Goal: Task Accomplishment & Management: Manage account settings

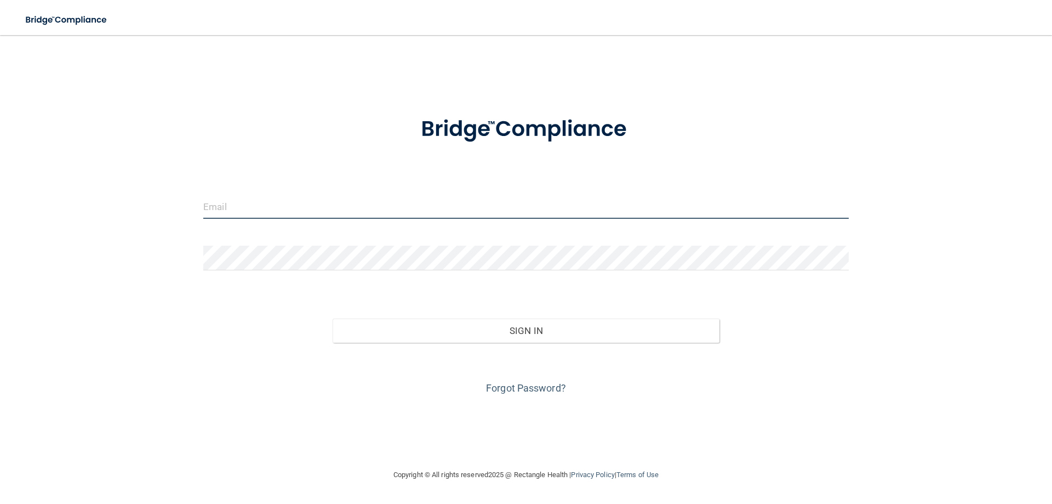
type input "[EMAIL_ADDRESS][DOMAIN_NAME]"
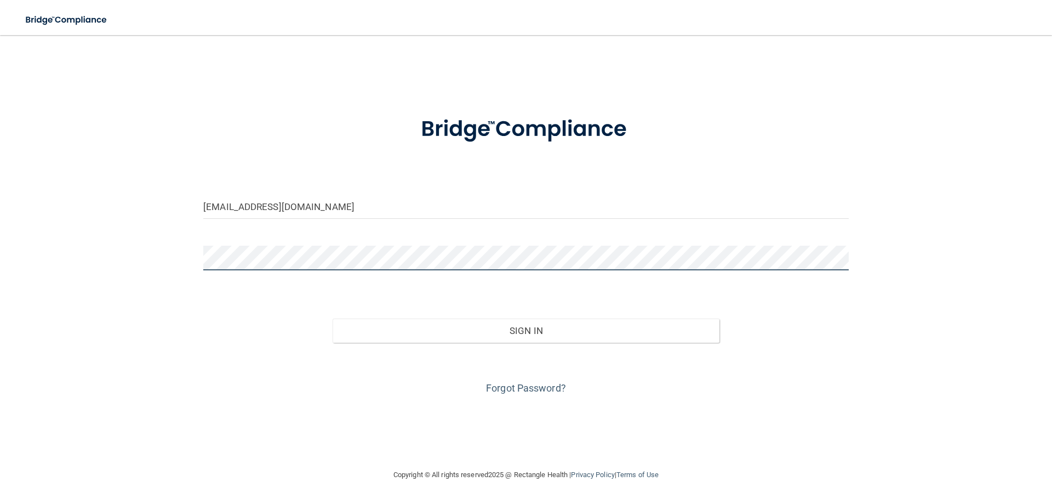
click at [160, 255] on div "[EMAIL_ADDRESS][DOMAIN_NAME] Invalid email/password. You don't have permission …" at bounding box center [526, 251] width 1008 height 411
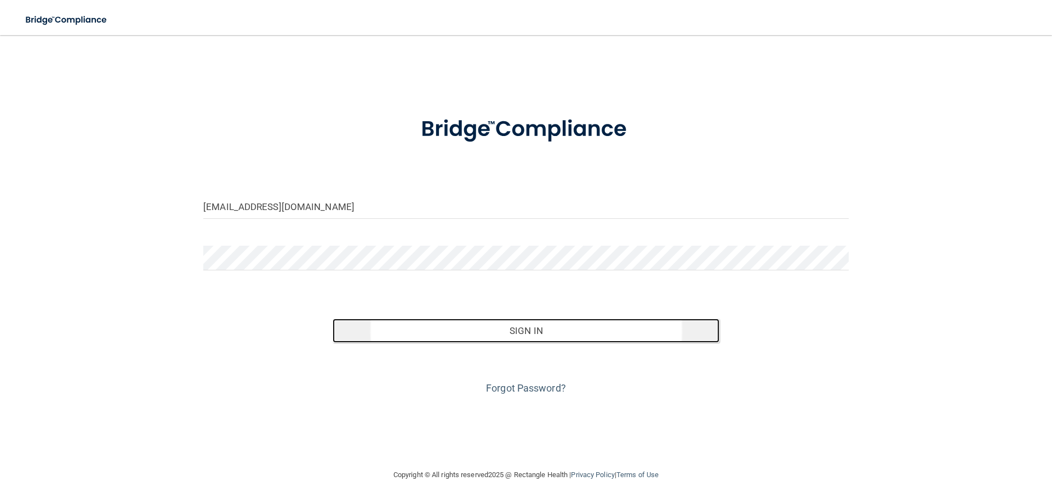
click at [510, 329] on button "Sign In" at bounding box center [526, 330] width 387 height 24
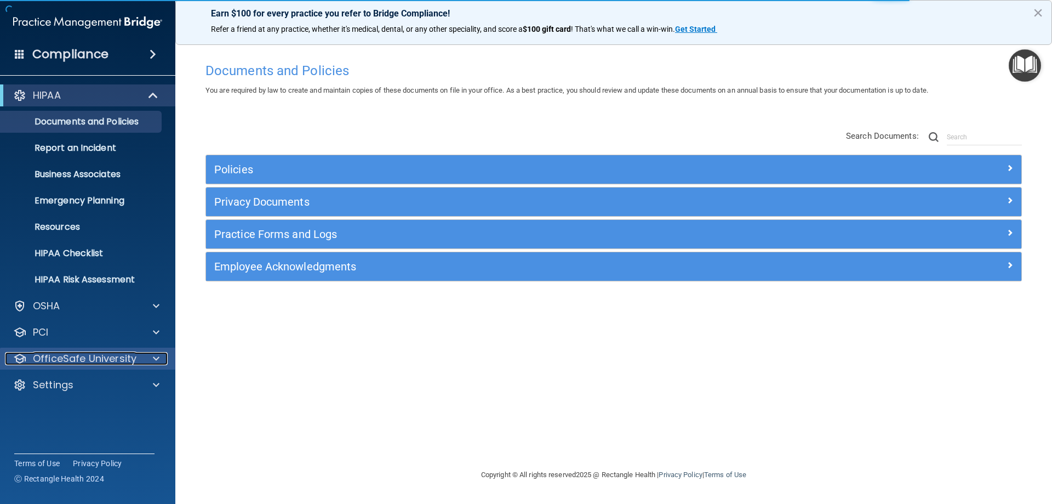
click at [151, 357] on div at bounding box center [154, 358] width 27 height 13
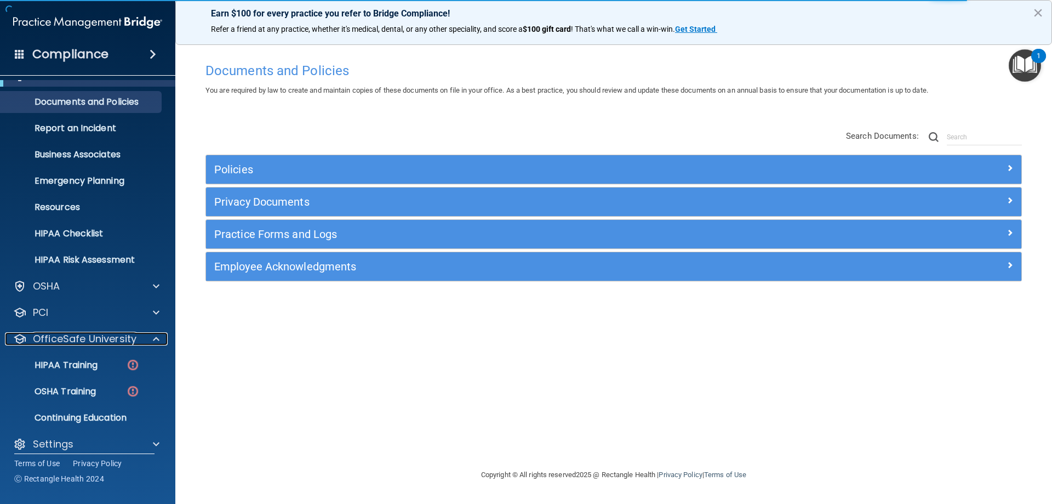
scroll to position [30, 0]
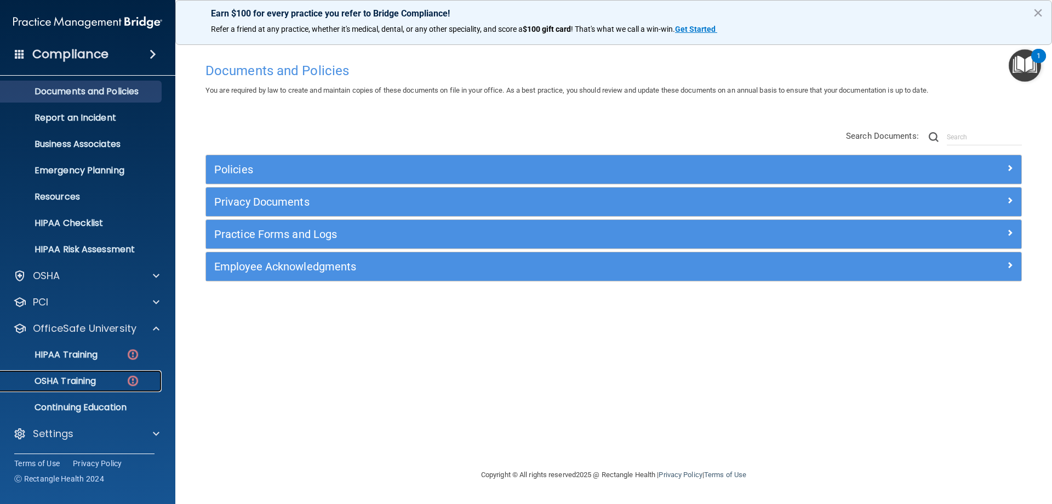
click at [79, 382] on p "OSHA Training" at bounding box center [51, 380] width 89 height 11
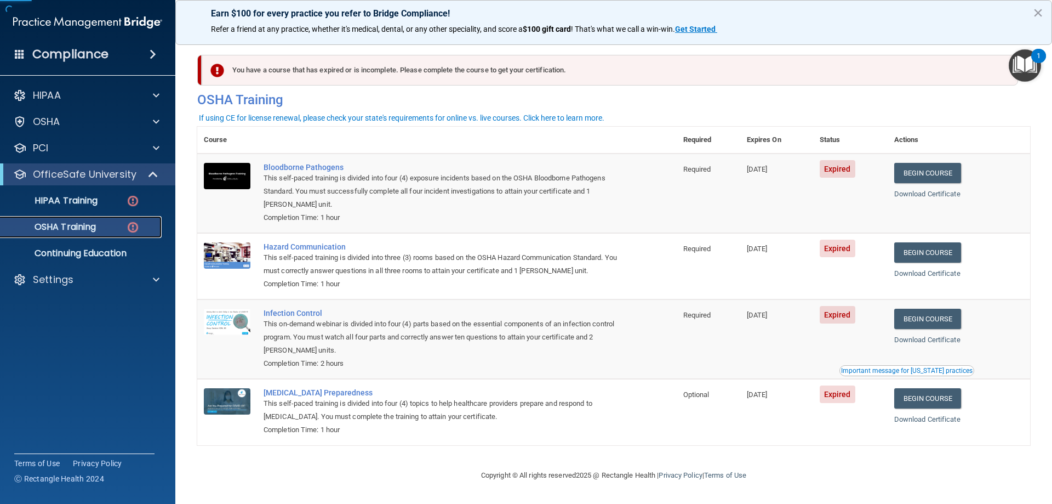
scroll to position [1, 0]
click at [93, 285] on div "Settings" at bounding box center [73, 279] width 136 height 13
click at [64, 327] on p "My Users" at bounding box center [82, 332] width 150 height 11
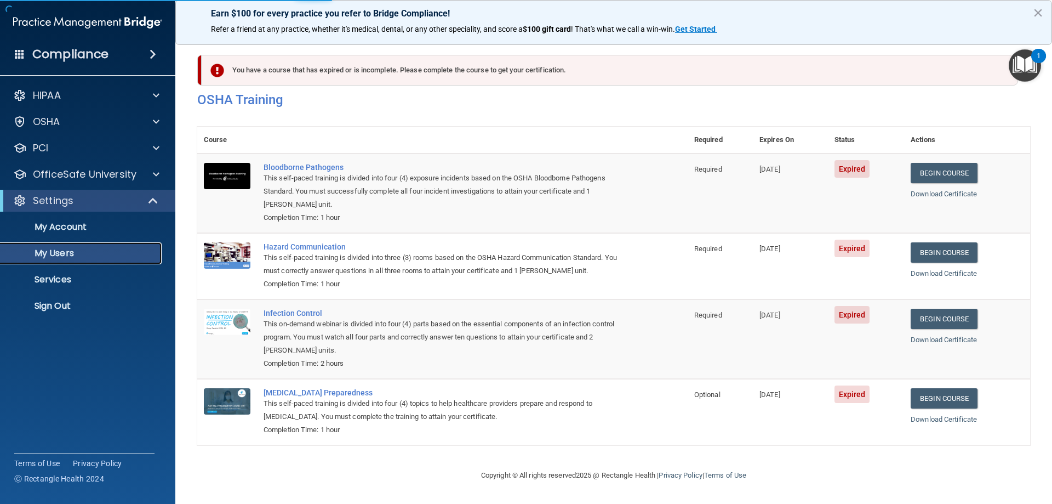
scroll to position [403, 0]
select select "20"
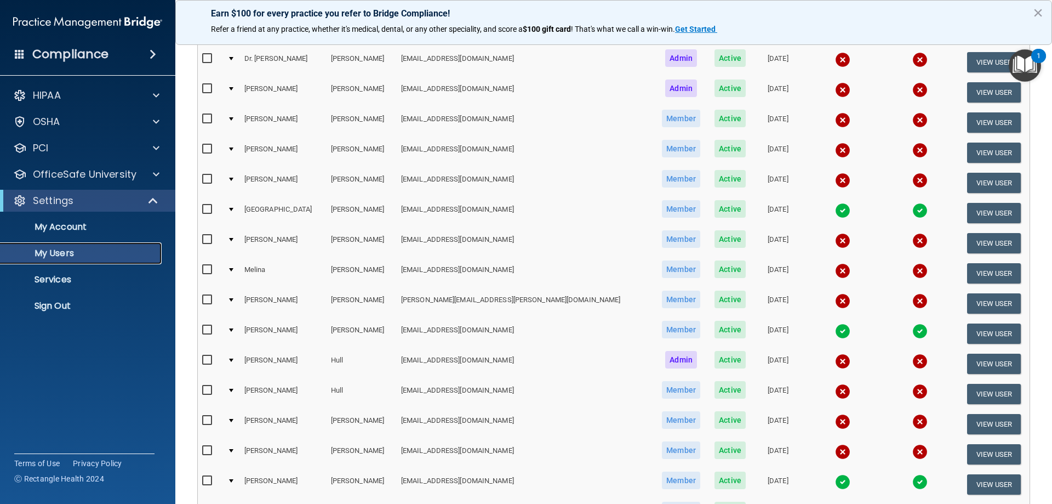
scroll to position [184, 0]
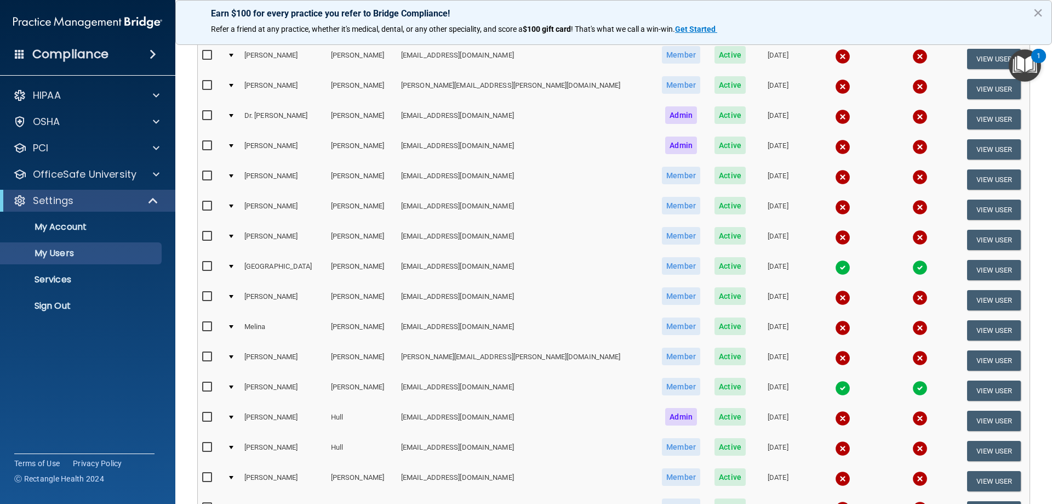
click at [209, 202] on input "checkbox" at bounding box center [208, 206] width 13 height 9
checkbox input "true"
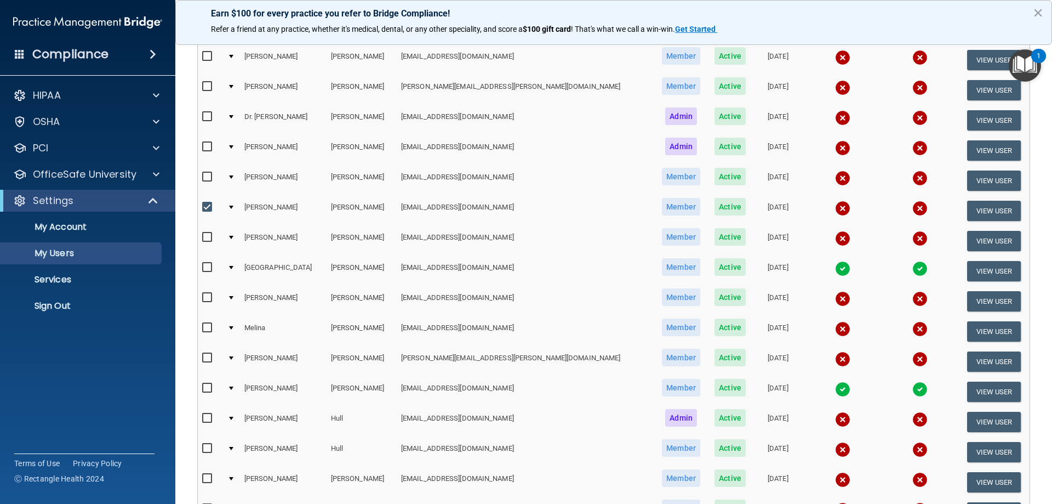
scroll to position [185, 0]
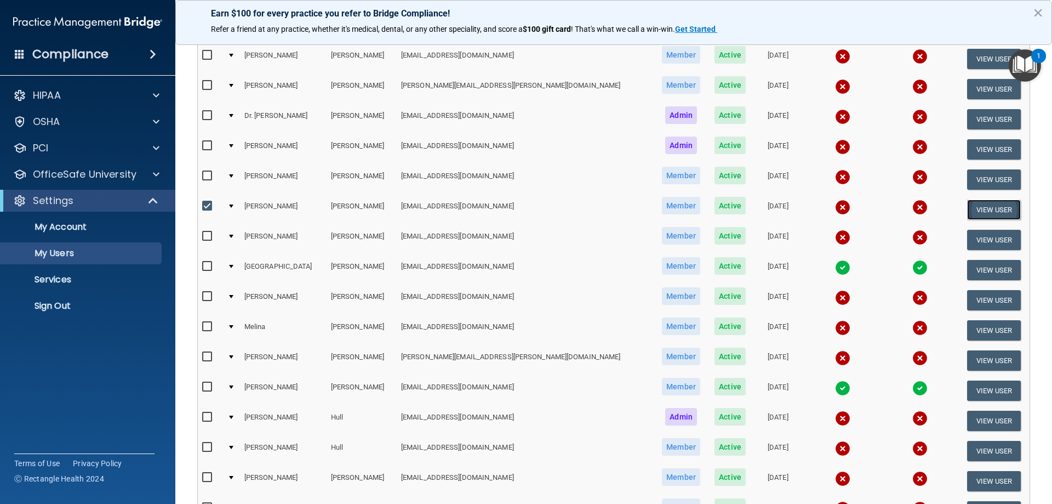
click at [972, 209] on button "View User" at bounding box center [994, 209] width 54 height 20
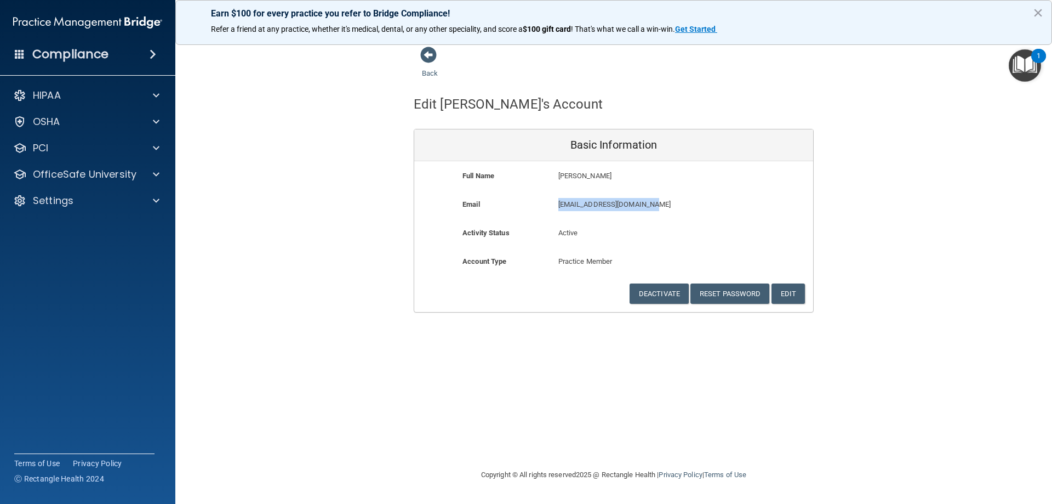
drag, startPoint x: 658, startPoint y: 205, endPoint x: 557, endPoint y: 209, distance: 101.4
click at [557, 209] on div "[EMAIL_ADDRESS][DOMAIN_NAME] [EMAIL_ADDRESS][DOMAIN_NAME]" at bounding box center [645, 208] width 191 height 20
copy p "[EMAIL_ADDRESS][DOMAIN_NAME]"
click at [723, 291] on button "Reset Password" at bounding box center [729, 293] width 79 height 20
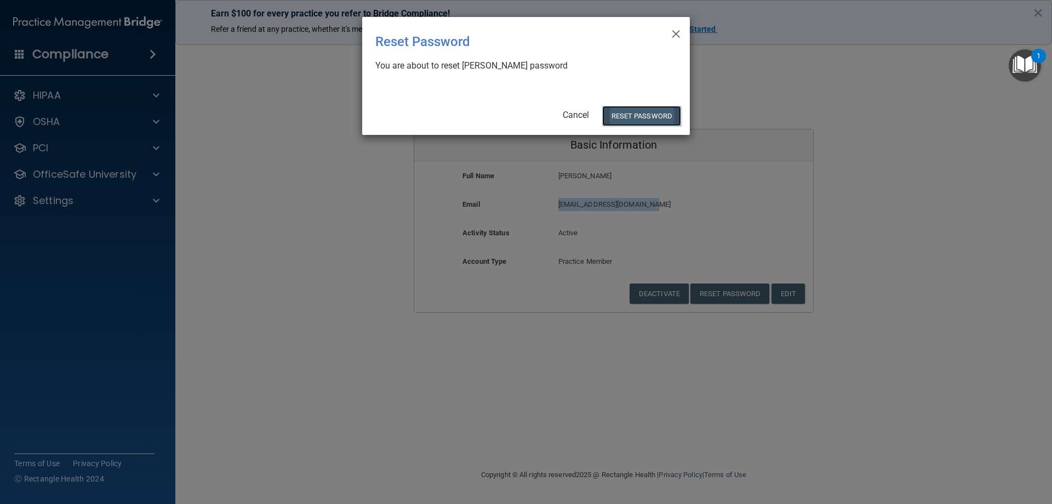
click at [629, 114] on button "Reset Password" at bounding box center [641, 116] width 79 height 20
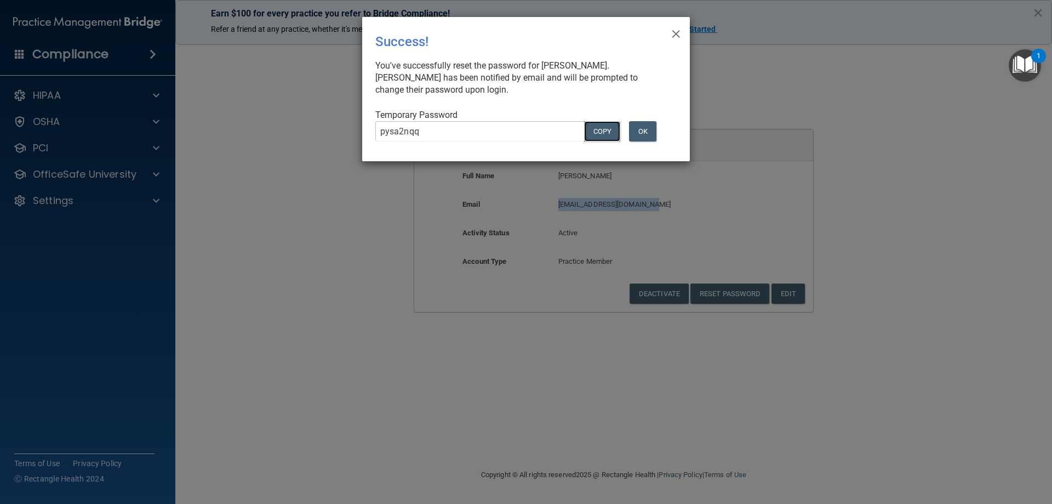
click at [601, 128] on button "COPY" at bounding box center [602, 131] width 36 height 20
click at [639, 125] on button "OK" at bounding box center [642, 131] width 27 height 20
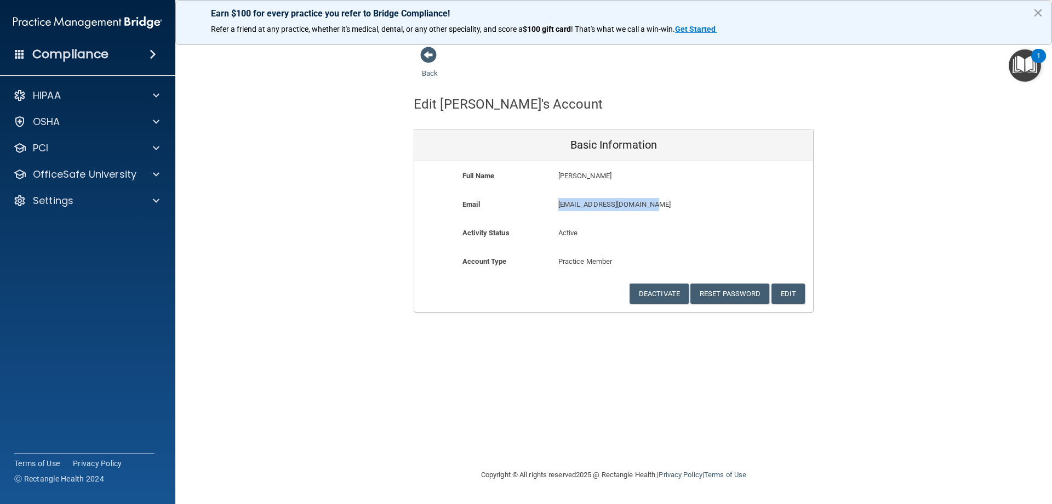
drag, startPoint x: 651, startPoint y: 202, endPoint x: 557, endPoint y: 203, distance: 93.7
click at [557, 203] on div "[EMAIL_ADDRESS][DOMAIN_NAME] [EMAIL_ADDRESS][DOMAIN_NAME]" at bounding box center [645, 208] width 191 height 20
copy p "[EMAIL_ADDRESS][DOMAIN_NAME]"
click at [1038, 12] on button "×" at bounding box center [1038, 13] width 10 height 18
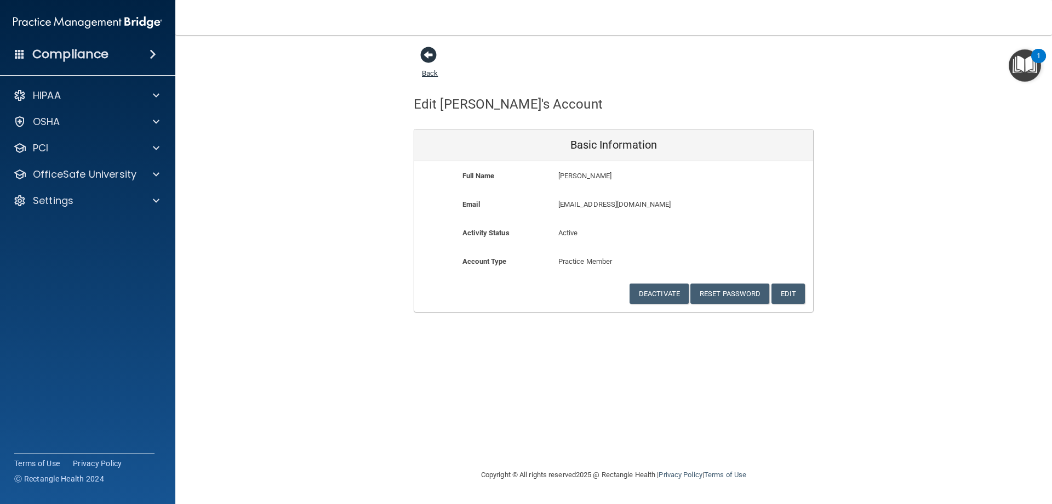
click at [429, 73] on link "Back" at bounding box center [430, 66] width 16 height 21
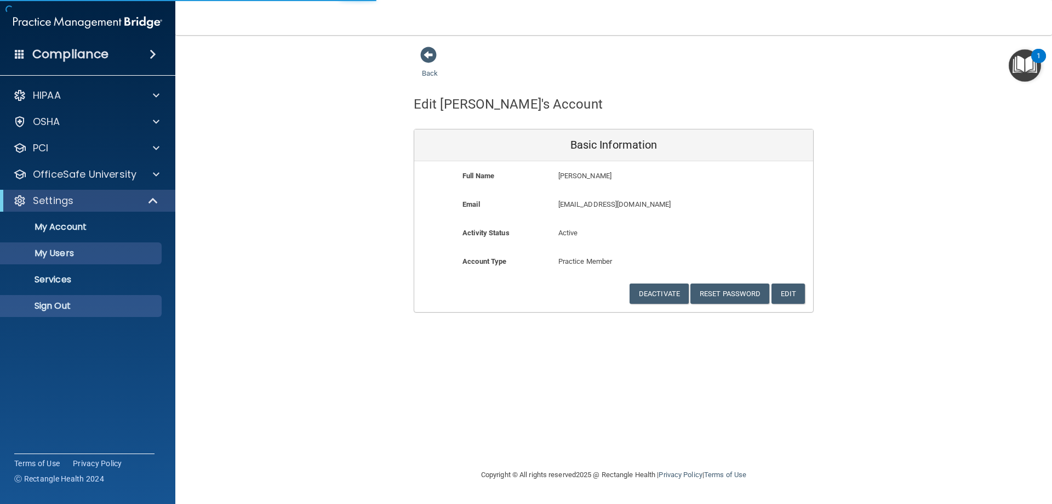
select select "20"
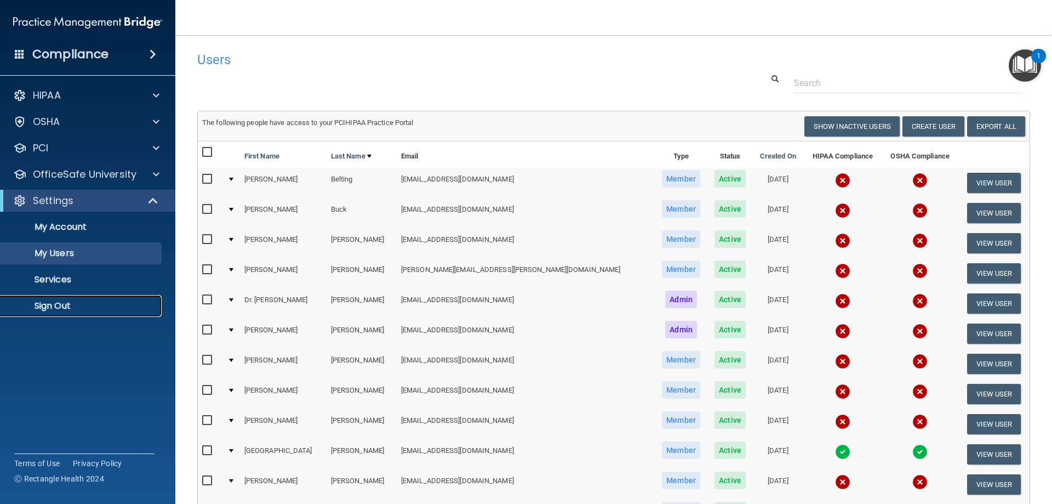
click at [67, 309] on p "Sign Out" at bounding box center [82, 305] width 150 height 11
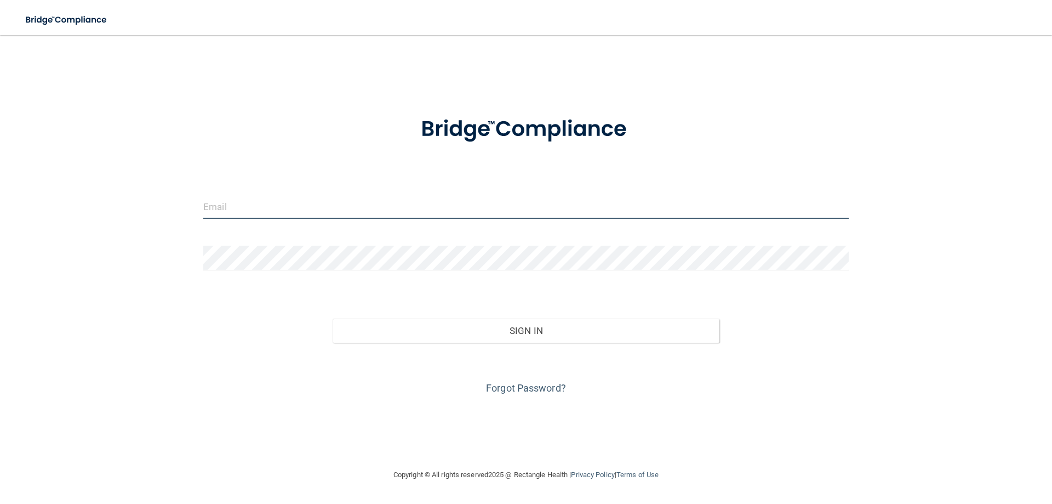
type input "[EMAIL_ADDRESS][DOMAIN_NAME]"
